Goal: Check status

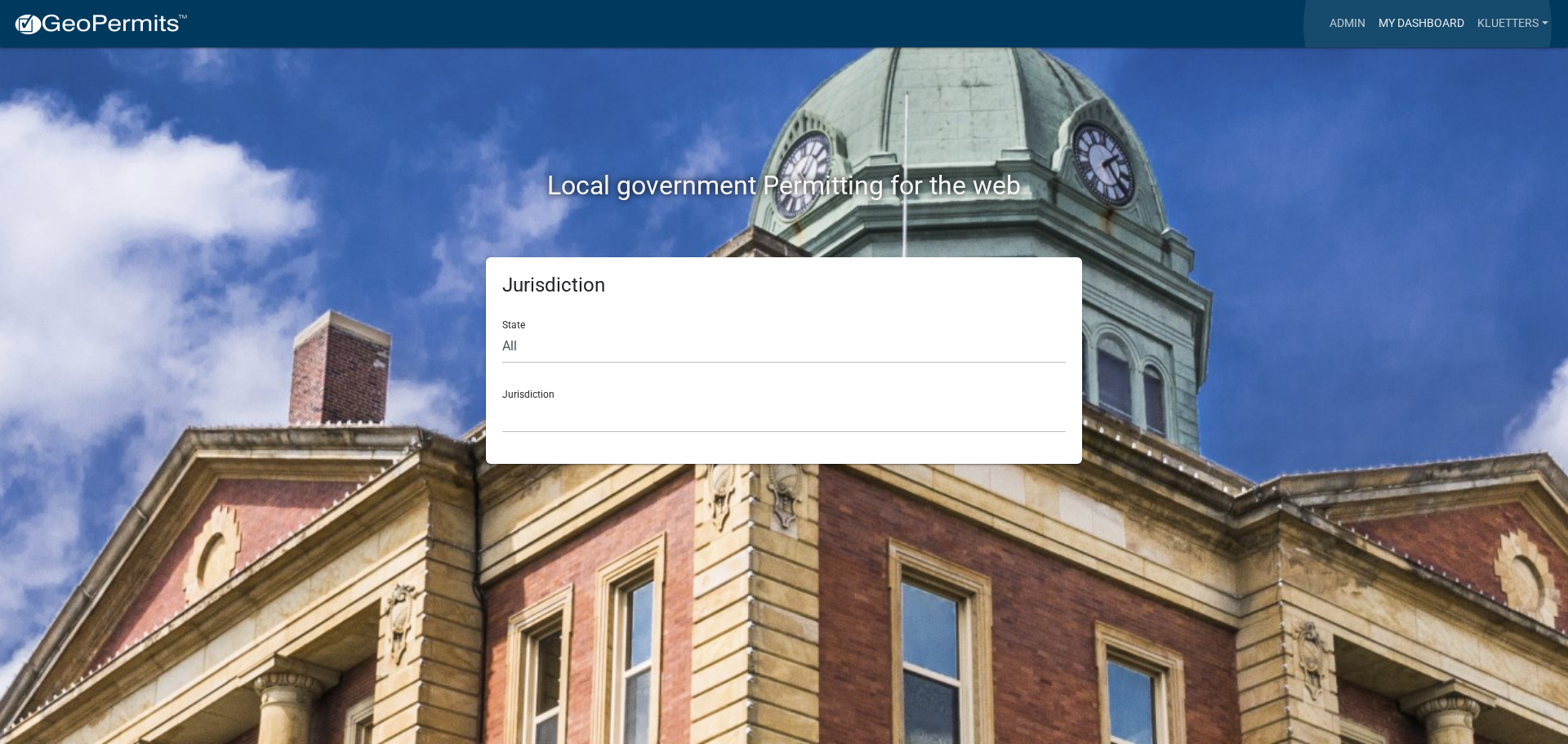
click at [1427, 25] on link "My Dashboard" at bounding box center [1421, 24] width 98 height 31
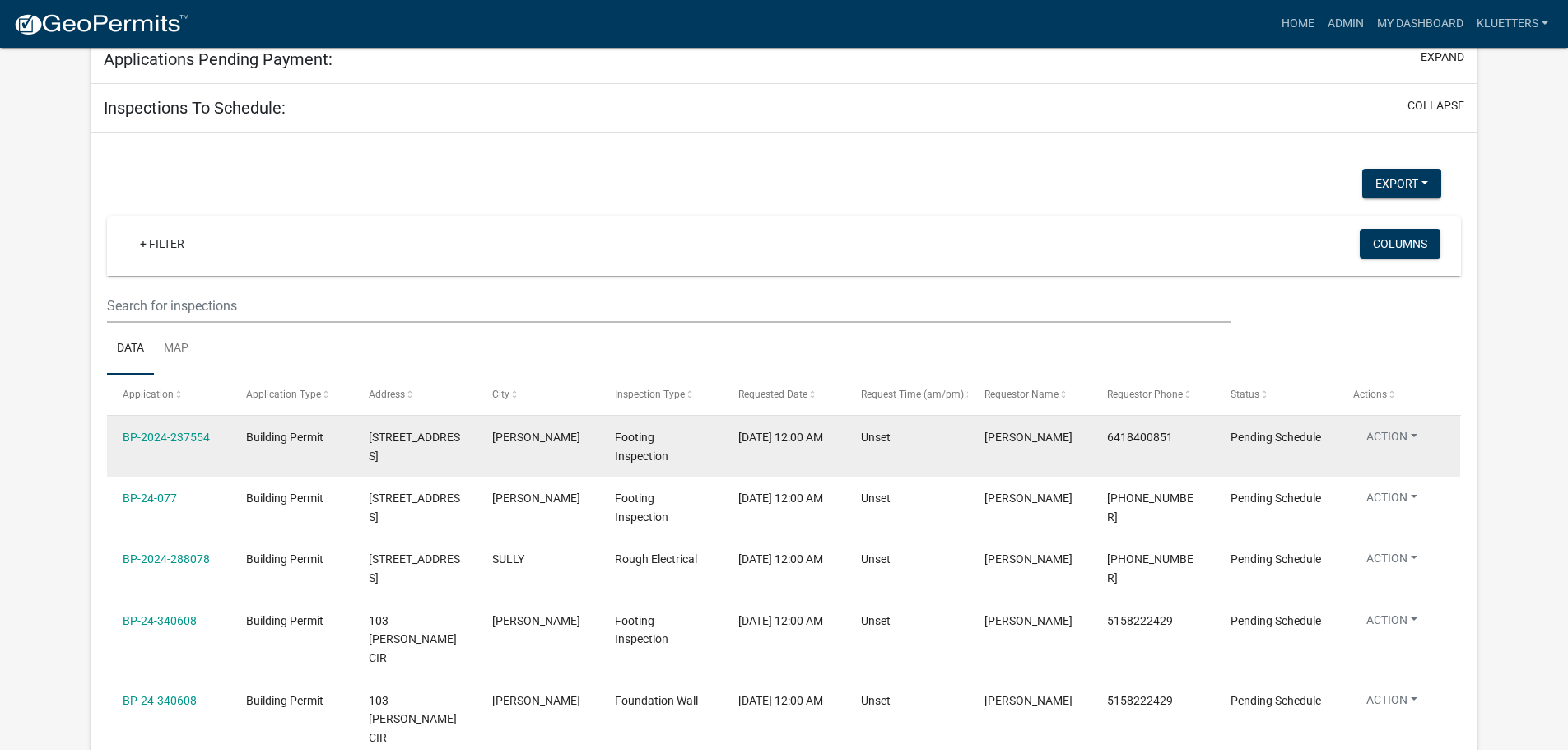
scroll to position [329, 0]
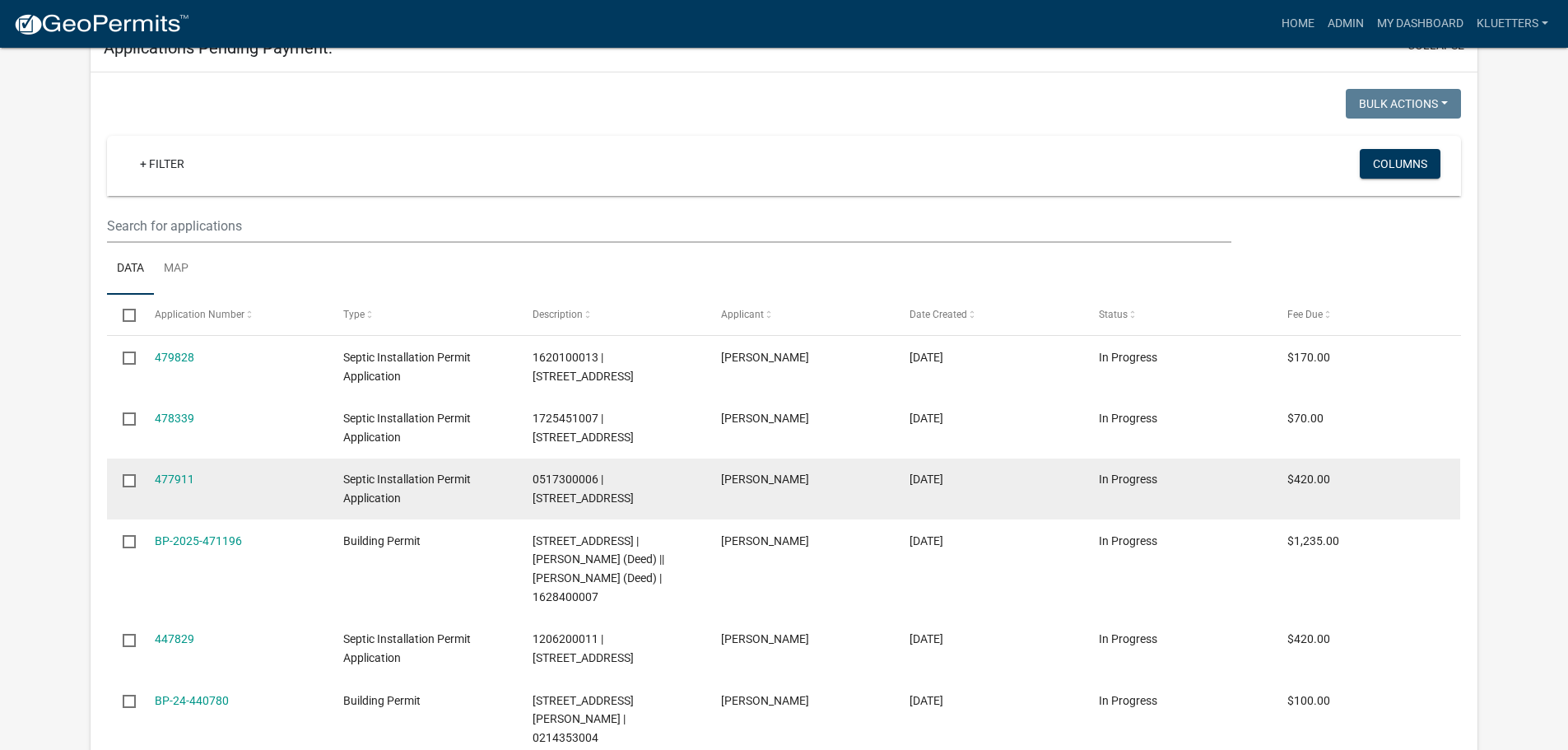
select select "3: 100"
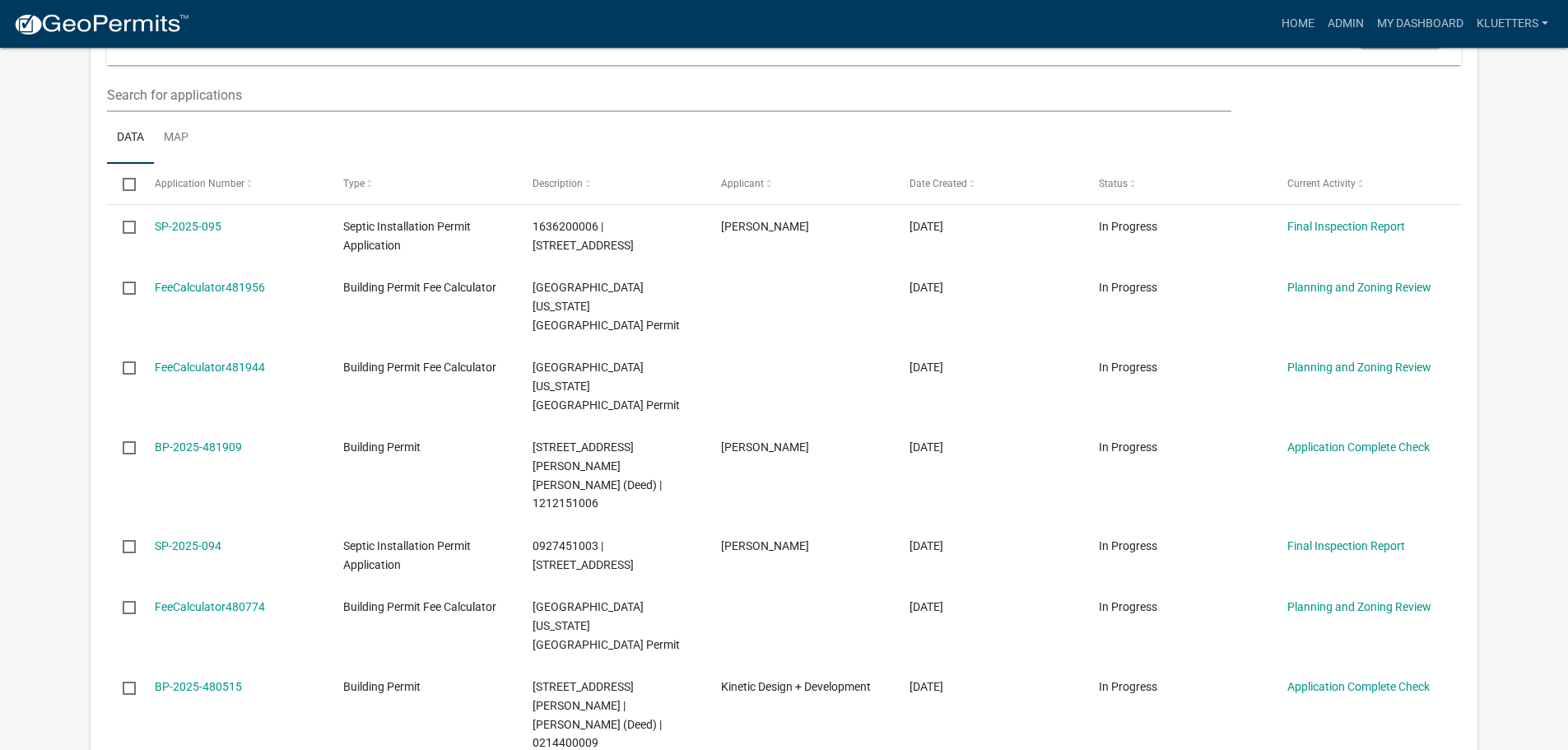
scroll to position [480, 0]
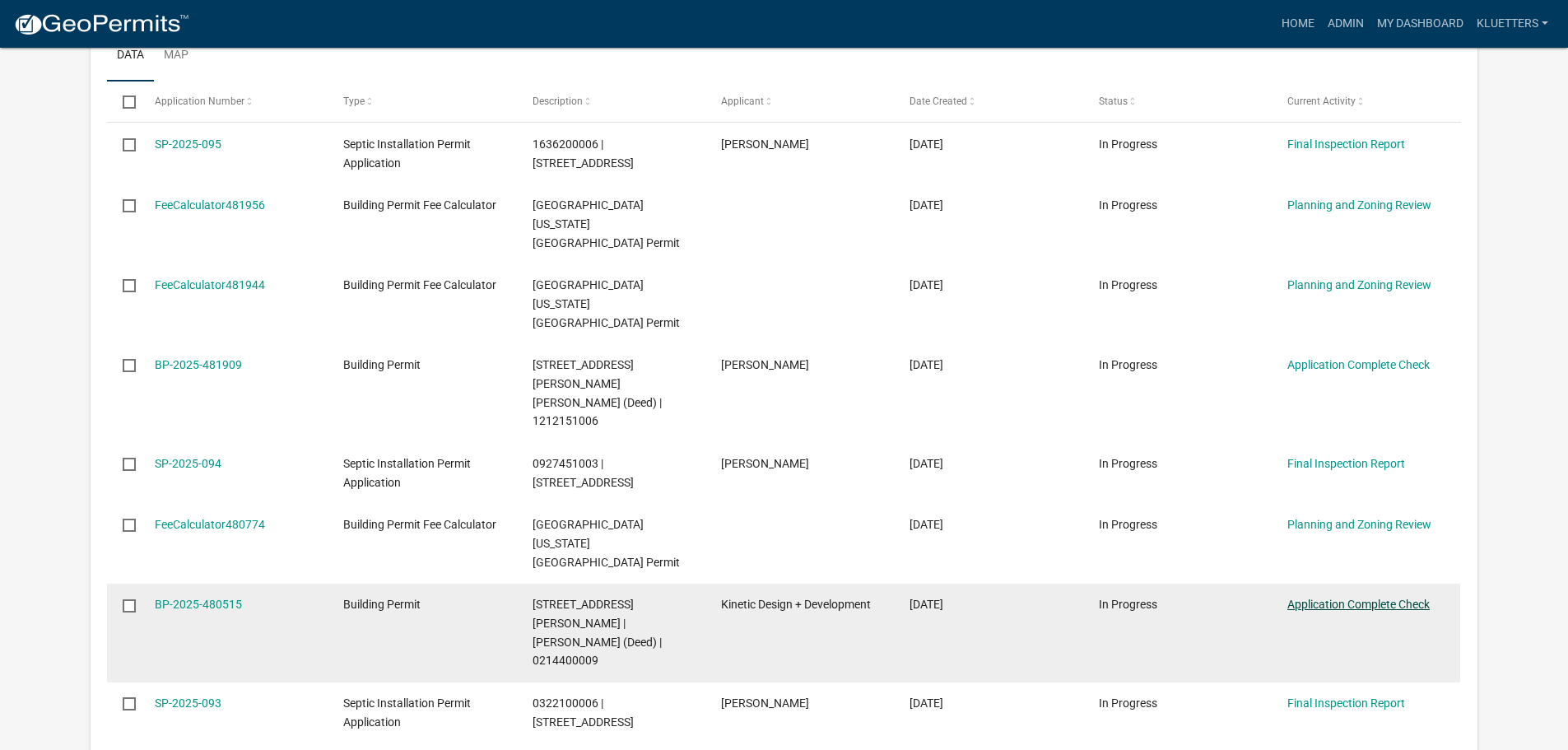
click at [1327, 597] on link "Application Complete Check" at bounding box center [1358, 604] width 142 height 13
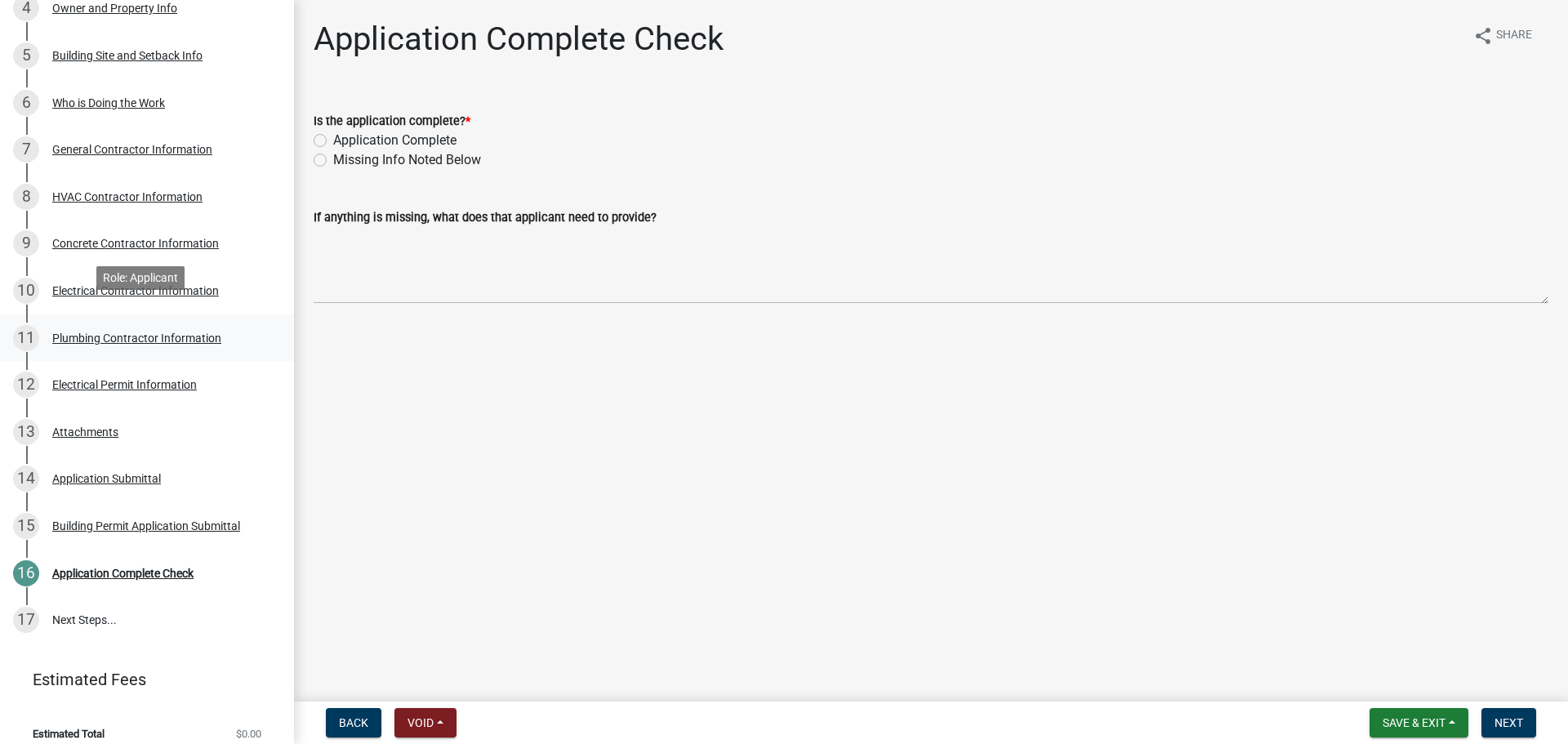
scroll to position [396, 0]
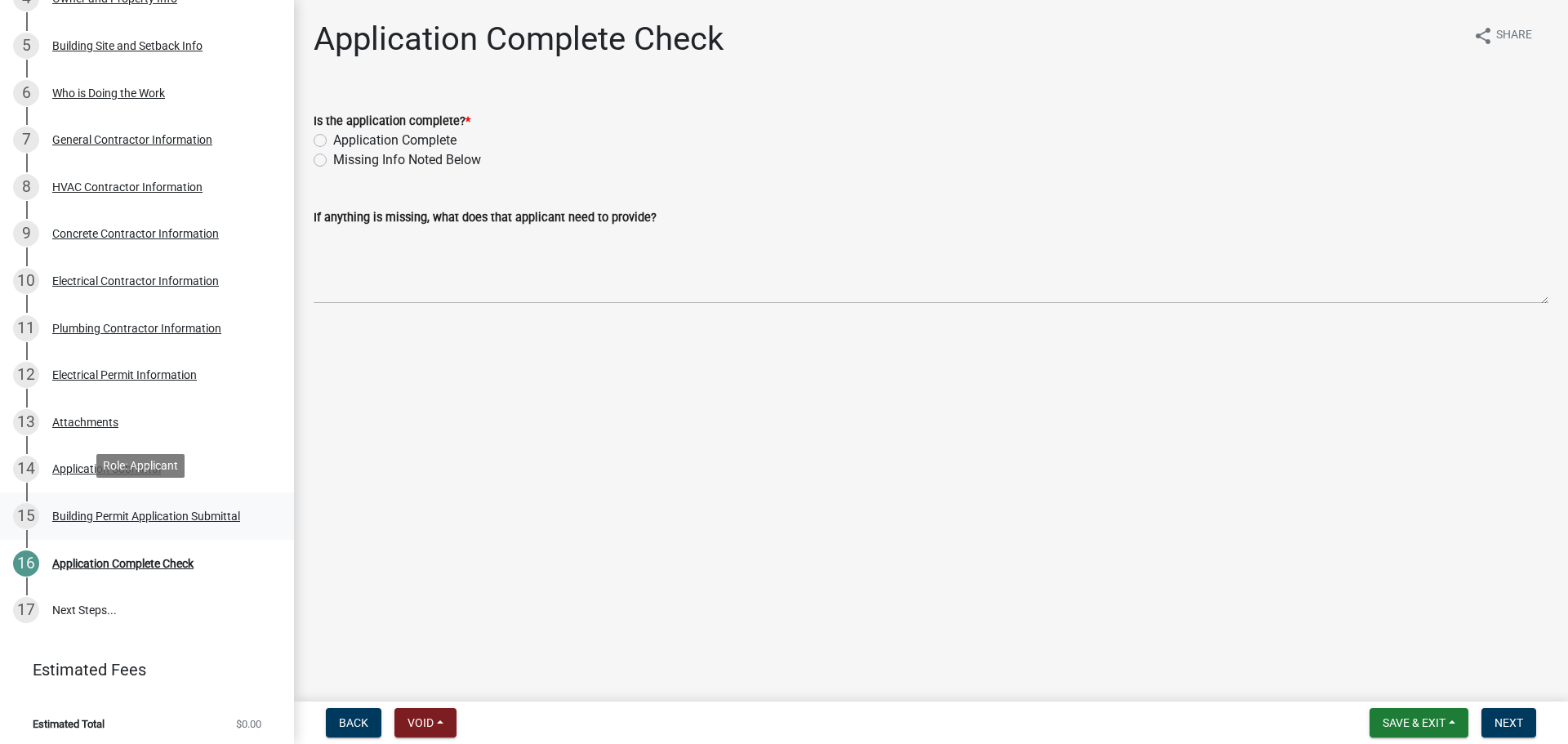
click at [175, 510] on div "Building Permit Application Submittal" at bounding box center [146, 516] width 188 height 11
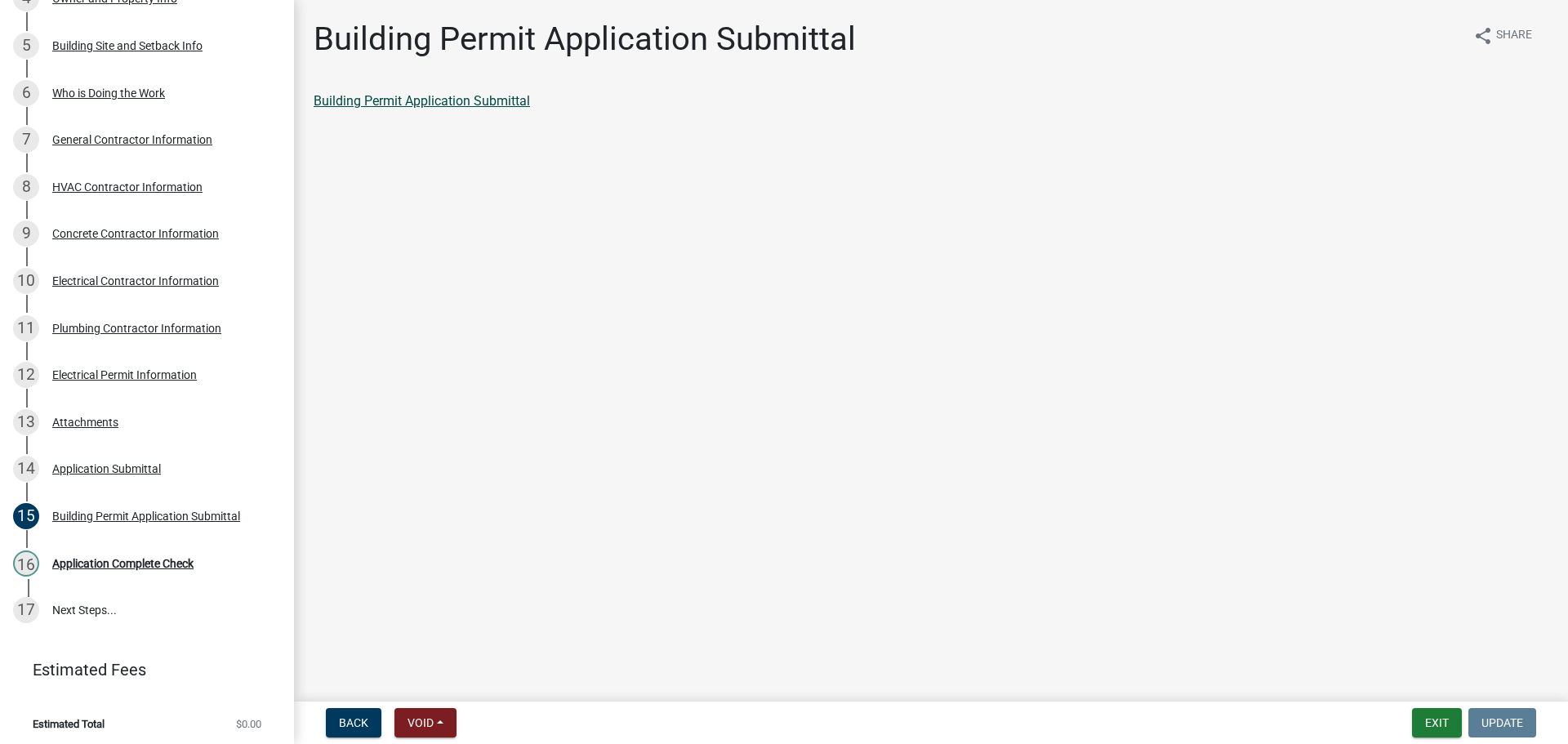
click at [479, 104] on link "Building Permit Application Submittal" at bounding box center [422, 100] width 217 height 16
